Goal: Navigation & Orientation: Go to known website

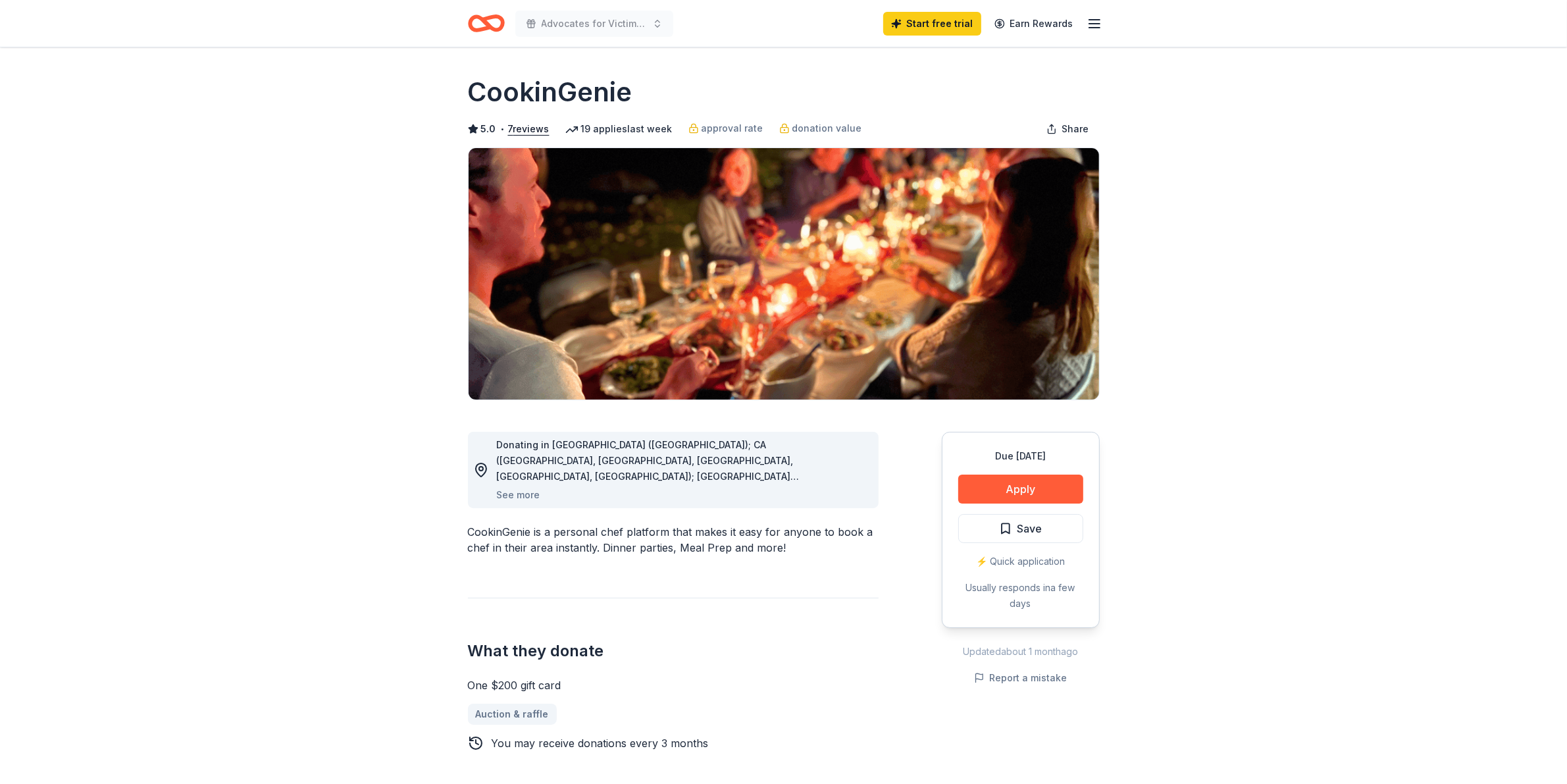
click at [471, 18] on icon "Home" at bounding box center [480, 22] width 20 height 13
click at [520, 494] on button "See more" at bounding box center [518, 495] width 43 height 16
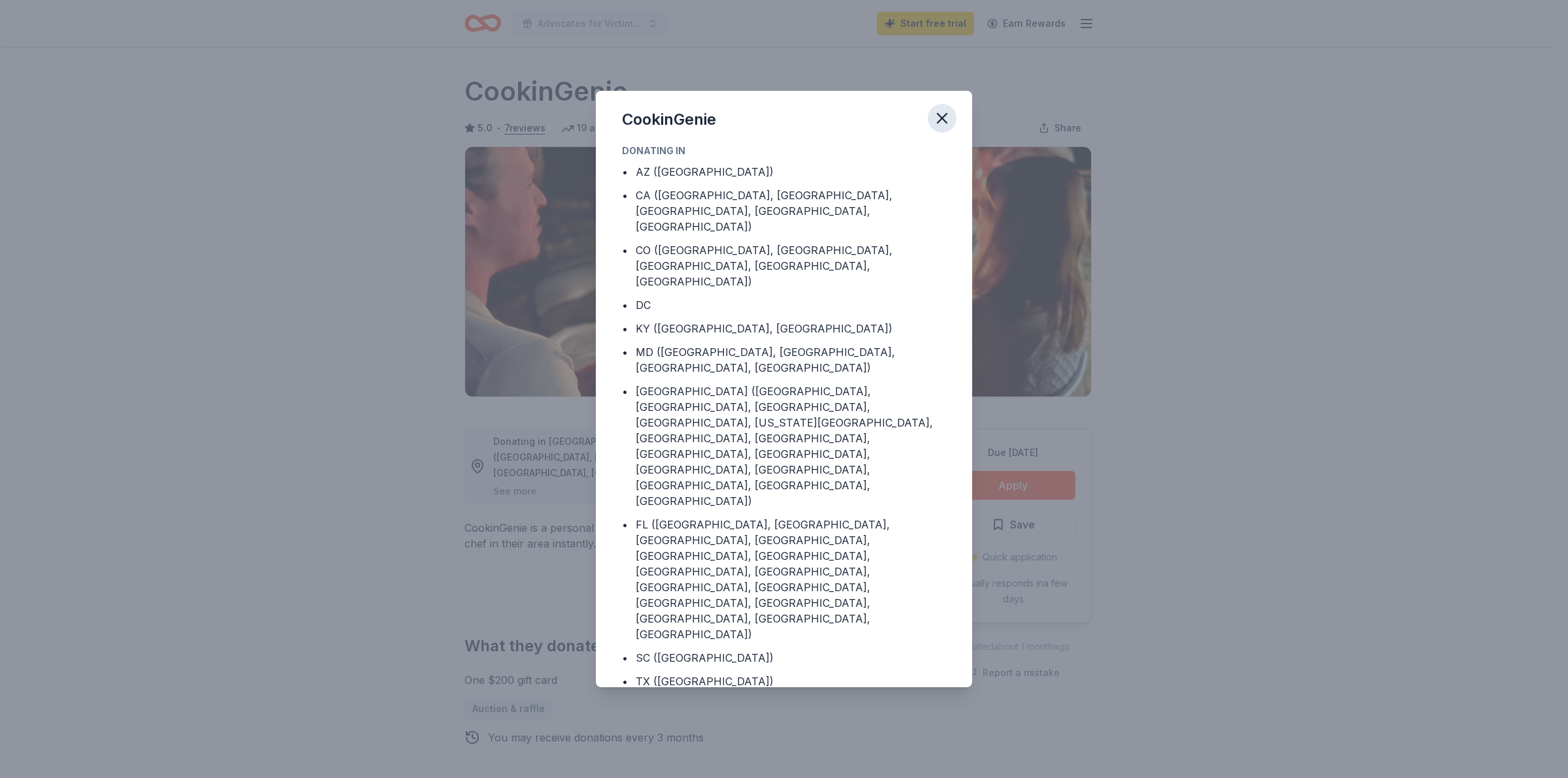
click at [938, 123] on icon "button" at bounding box center [942, 118] width 9 height 9
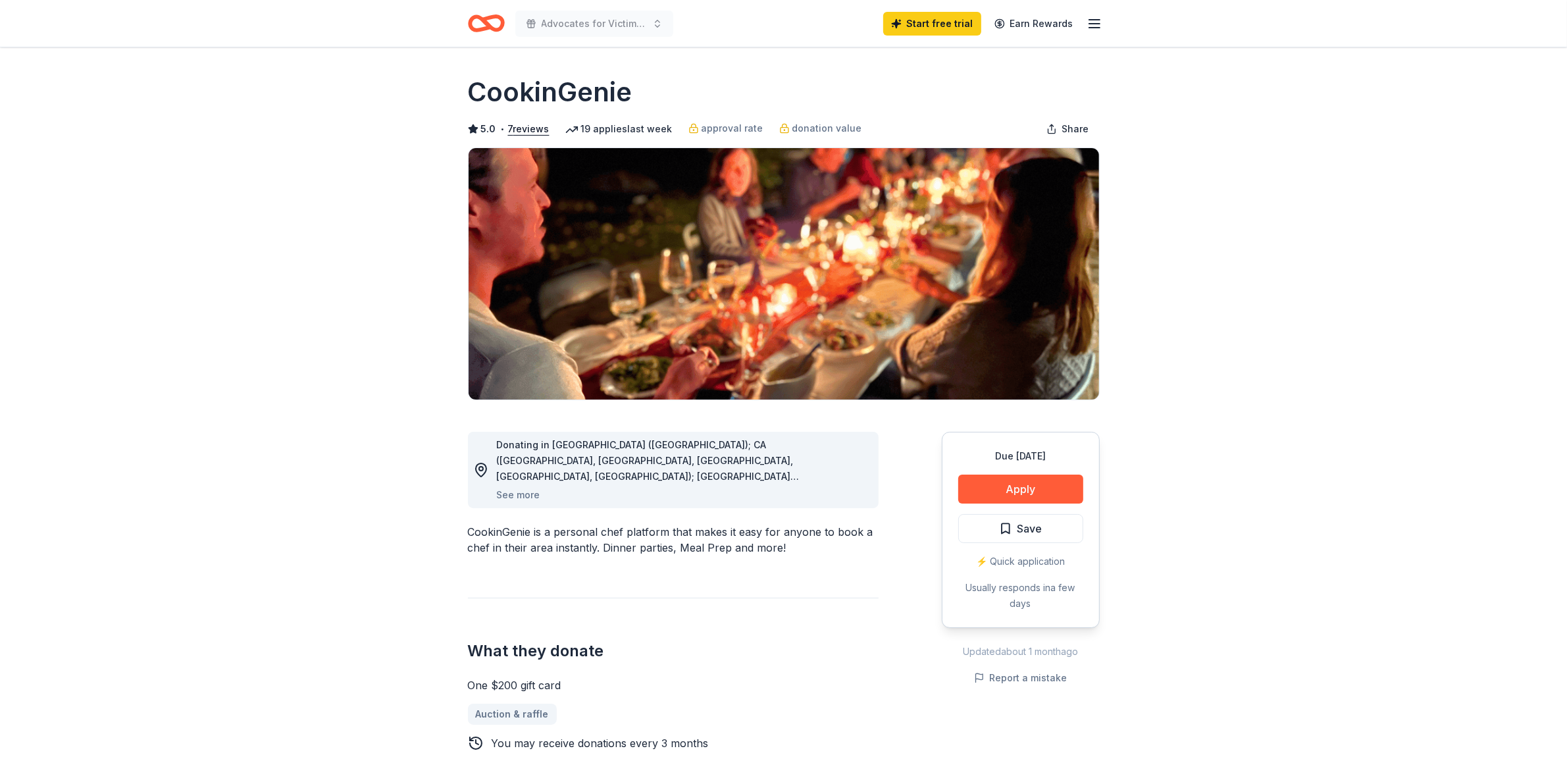
click at [495, 25] on icon "Home" at bounding box center [486, 23] width 37 height 31
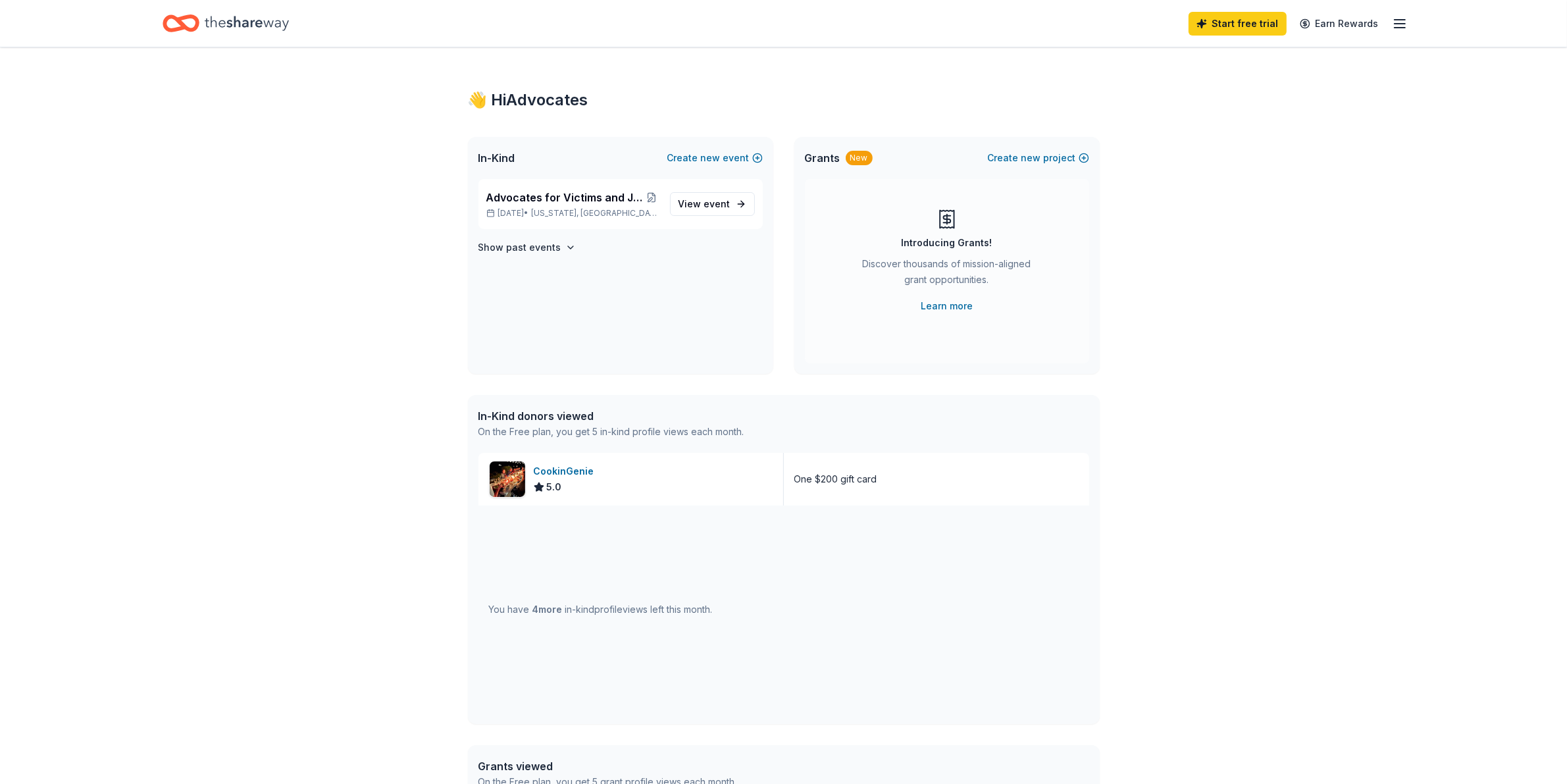
click at [202, 11] on div "Home" at bounding box center [226, 23] width 126 height 31
click at [235, 28] on icon "Home" at bounding box center [247, 23] width 84 height 27
